Goal: Task Accomplishment & Management: Manage account settings

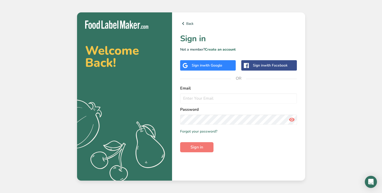
click at [205, 65] on span "with Google" at bounding box center [213, 65] width 20 height 5
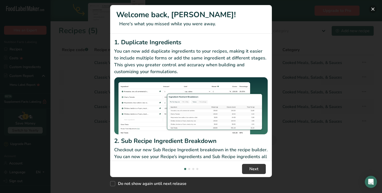
click at [372, 9] on button "New Features" at bounding box center [373, 9] width 8 height 8
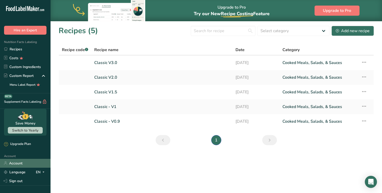
click at [21, 164] on link "Account" at bounding box center [25, 163] width 51 height 9
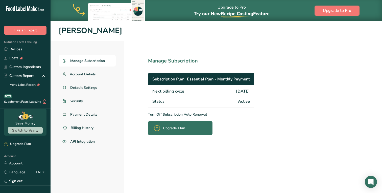
click at [177, 114] on p "Turn Off Subscription Auto Renewal" at bounding box center [212, 114] width 129 height 5
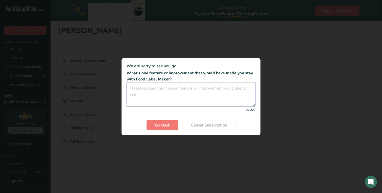
click at [171, 95] on textarea "Cancel subscription modal" at bounding box center [191, 94] width 129 height 24
type textarea "price"
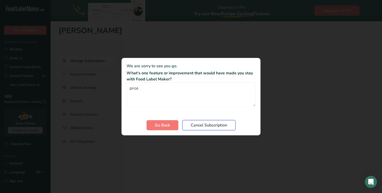
click at [210, 126] on span "Cancel Subscription" at bounding box center [209, 125] width 36 height 6
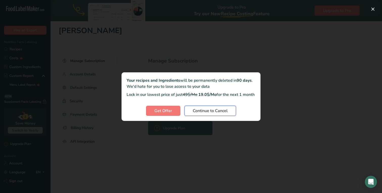
click at [209, 112] on span "Continue to Cancel" at bounding box center [210, 111] width 35 height 6
